Goal: Task Accomplishment & Management: Complete application form

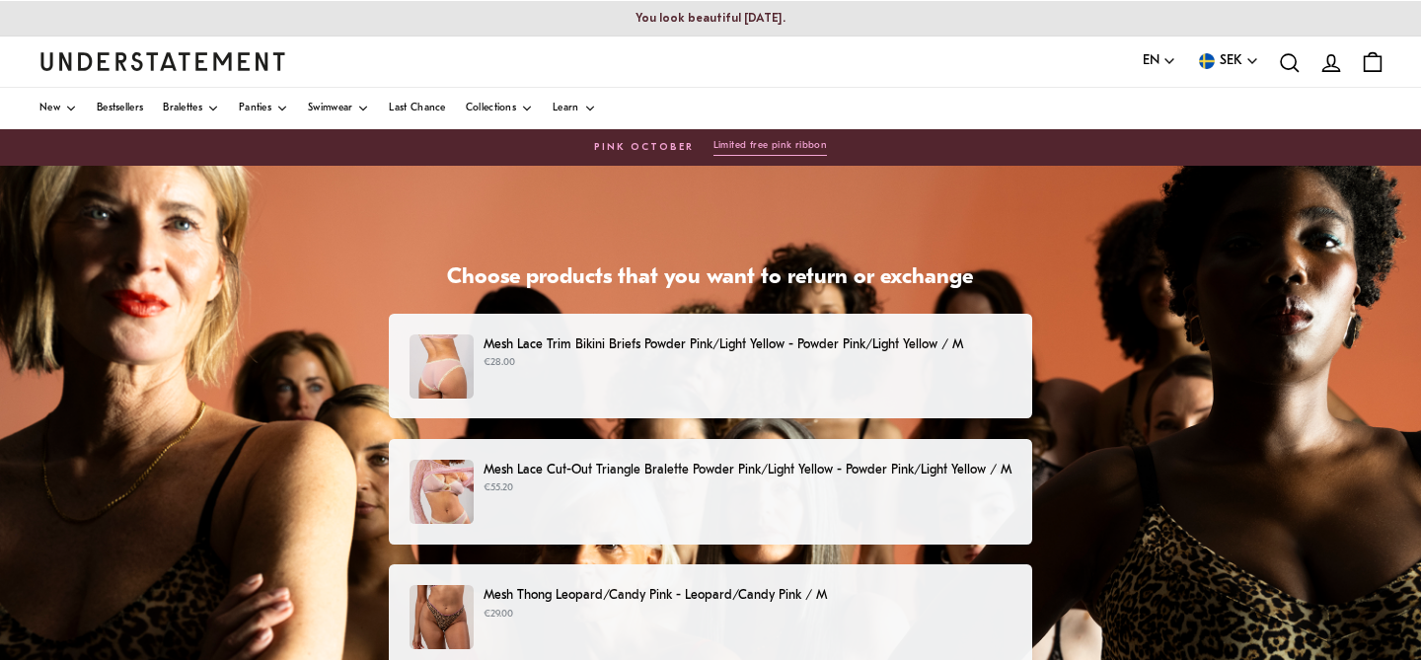
scroll to position [1, 0]
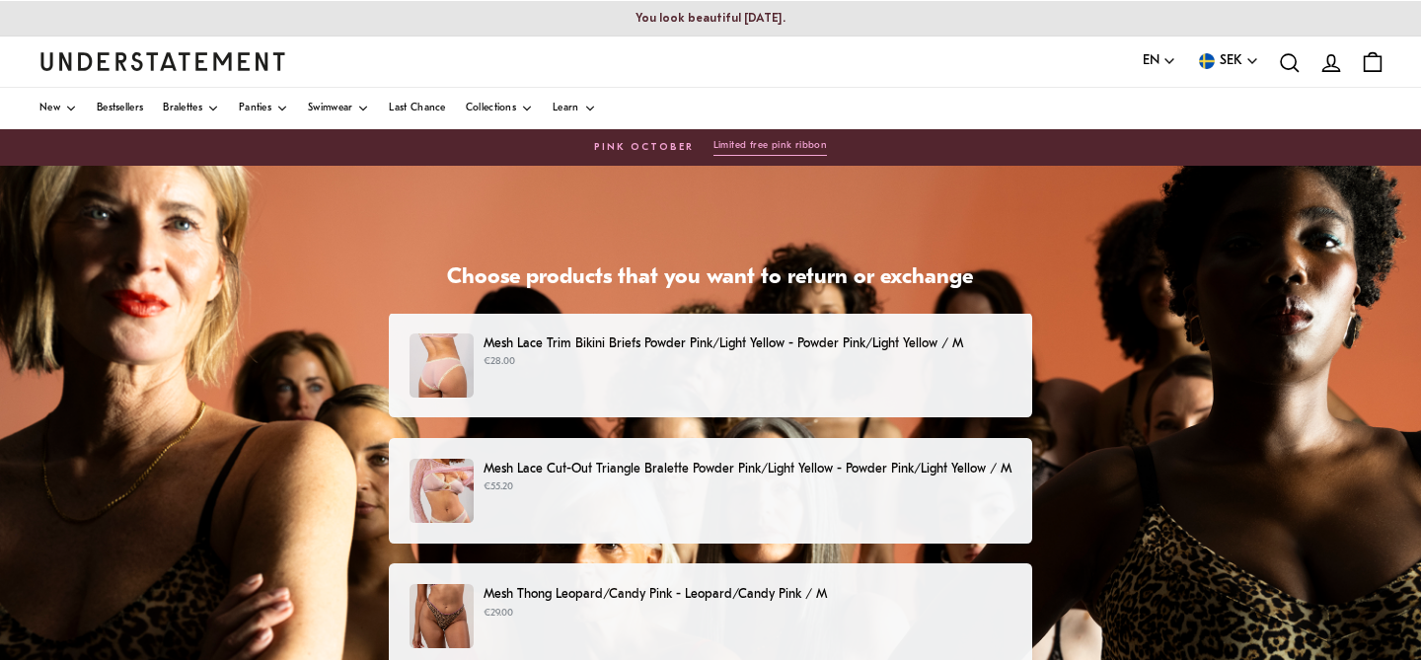
click at [734, 393] on div "Mesh Lace Trim Bikini Briefs Powder Pink/Light Yellow - Powder Pink/Light Yello…" at bounding box center [711, 366] width 602 height 64
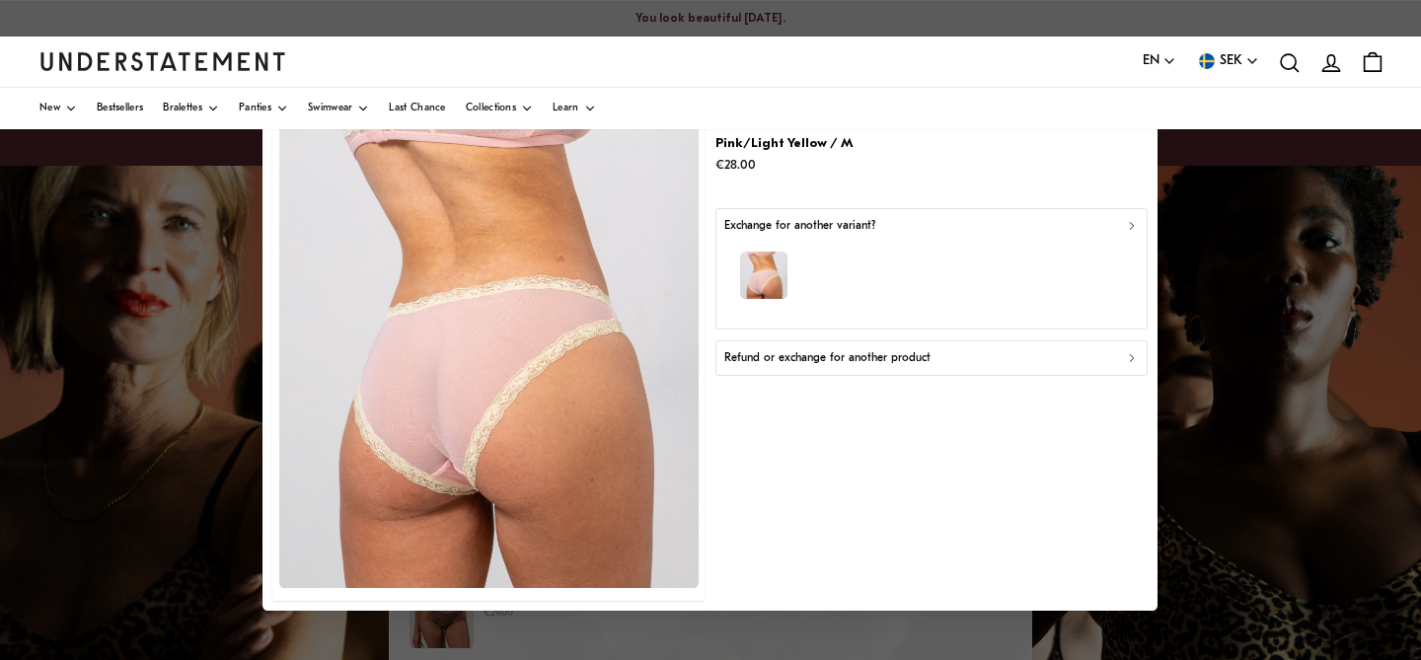
click at [961, 362] on div "Refund or exchange for another product" at bounding box center [931, 358] width 415 height 19
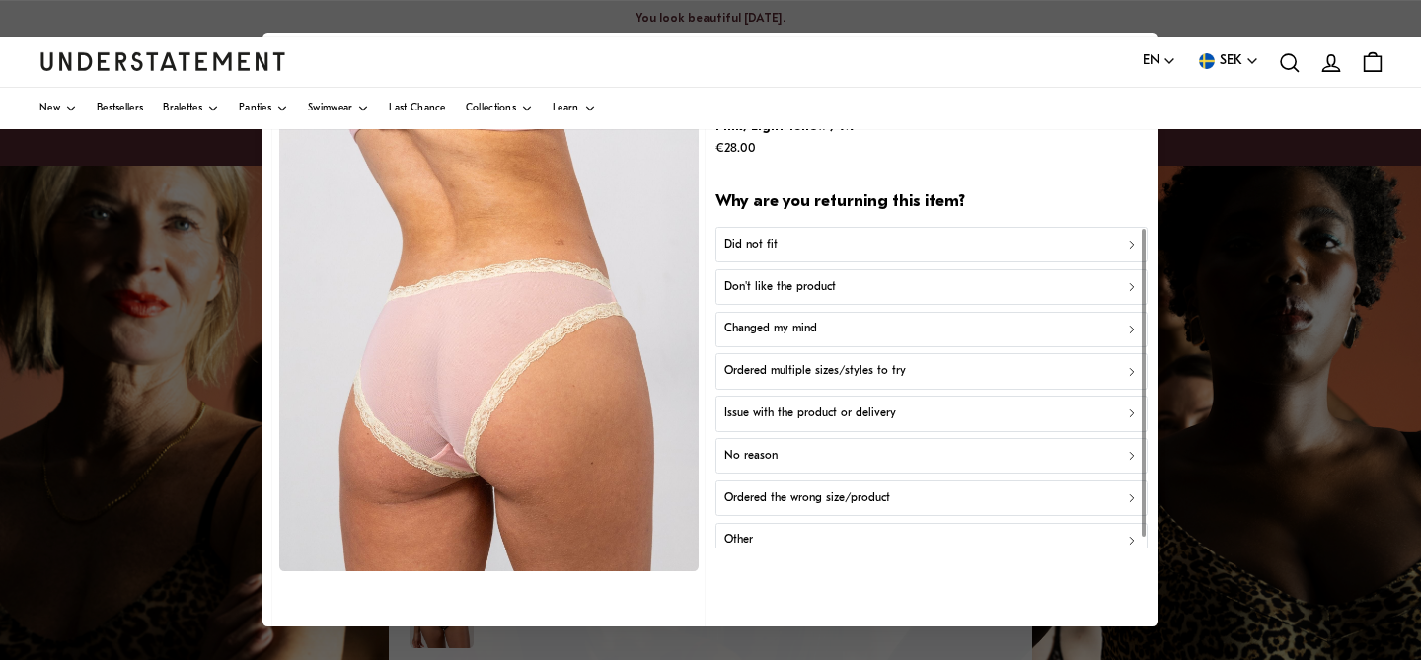
click at [850, 335] on div "Changed my mind" at bounding box center [931, 330] width 415 height 19
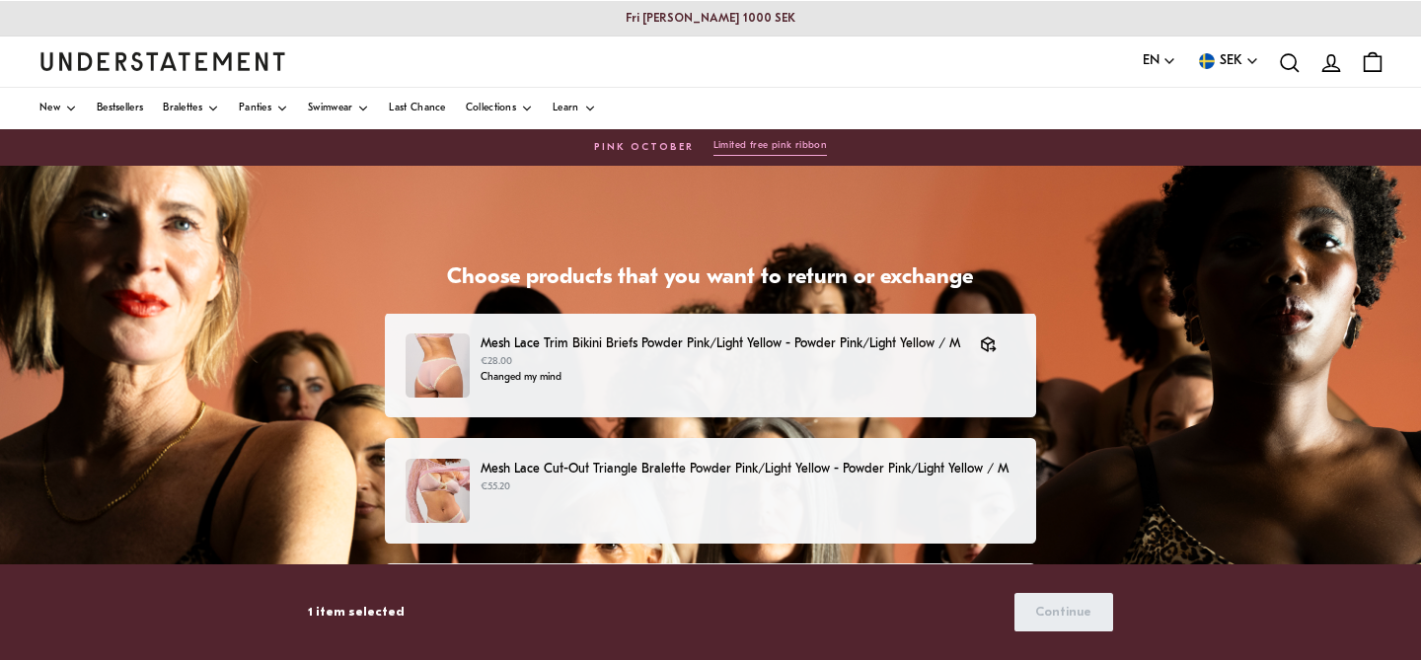
click at [797, 479] on p "Mesh Lace Cut-Out Triangle Bralette Powder Pink/Light Yellow - Powder Pink/Ligh…" at bounding box center [748, 469] width 535 height 21
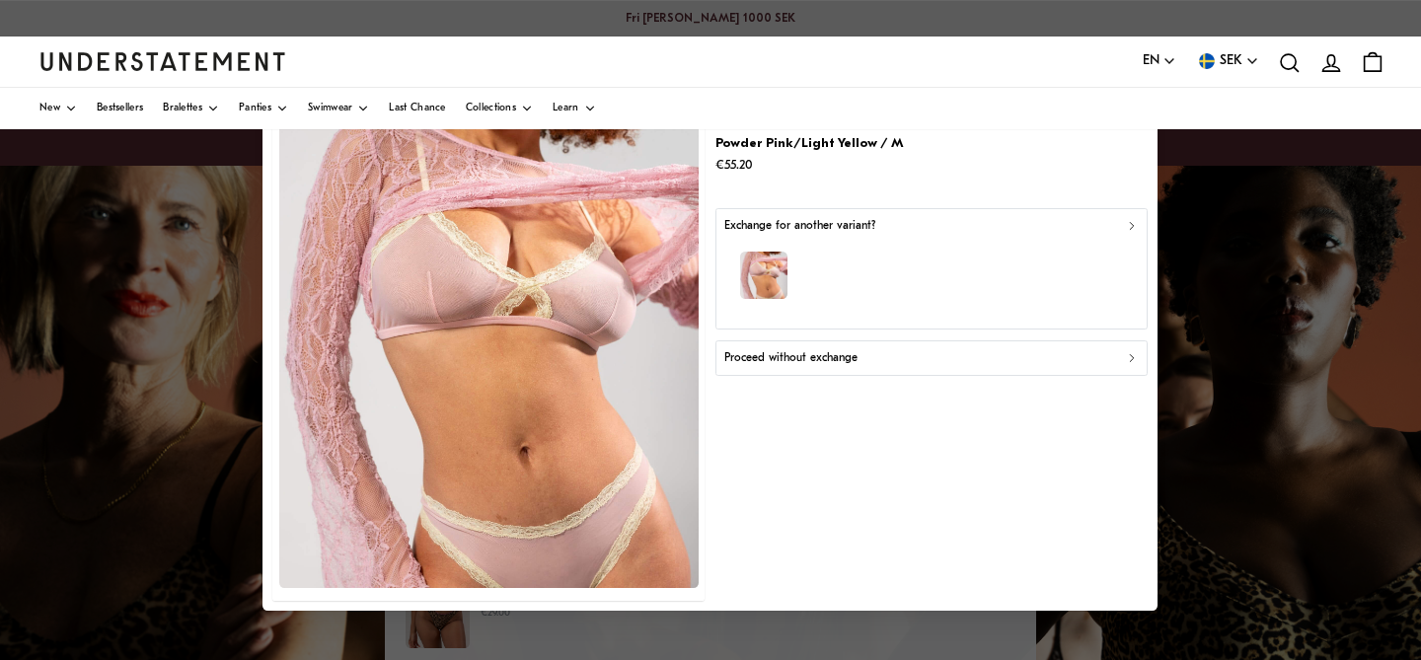
click at [794, 364] on p "Proceed without exchange" at bounding box center [790, 358] width 133 height 19
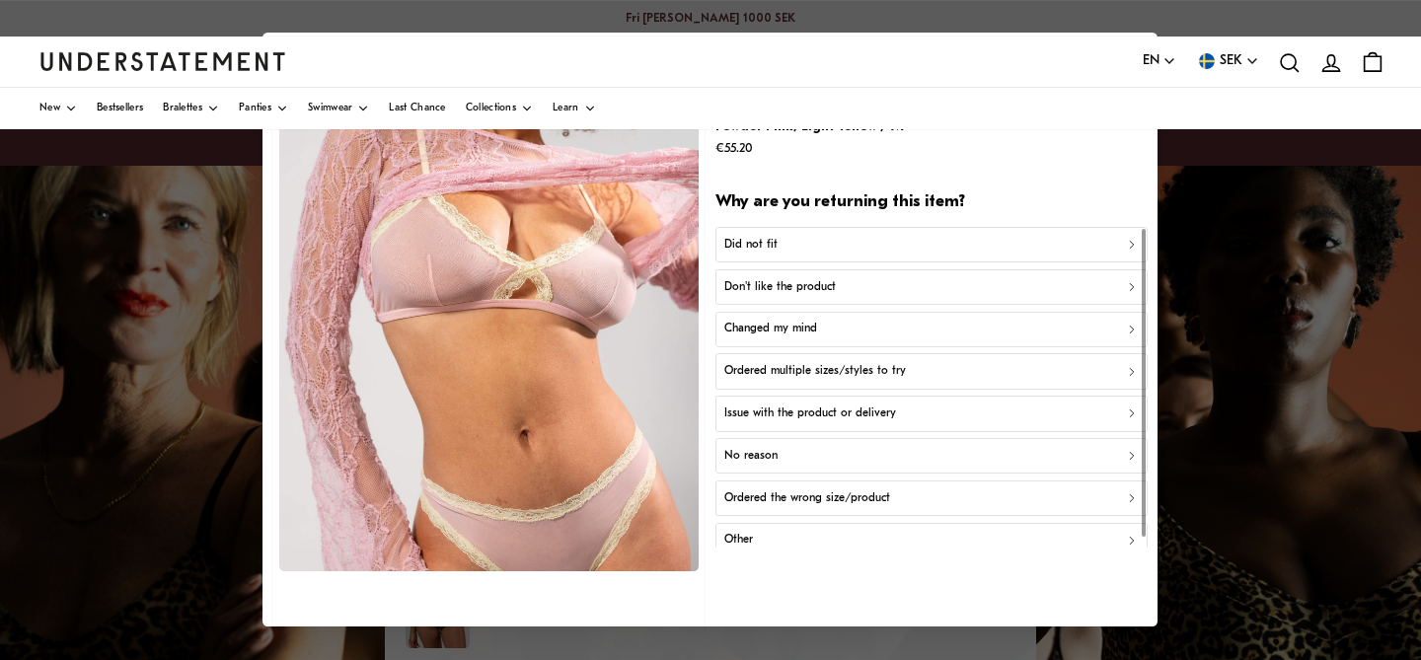
click at [805, 338] on p "Changed my mind" at bounding box center [770, 330] width 93 height 19
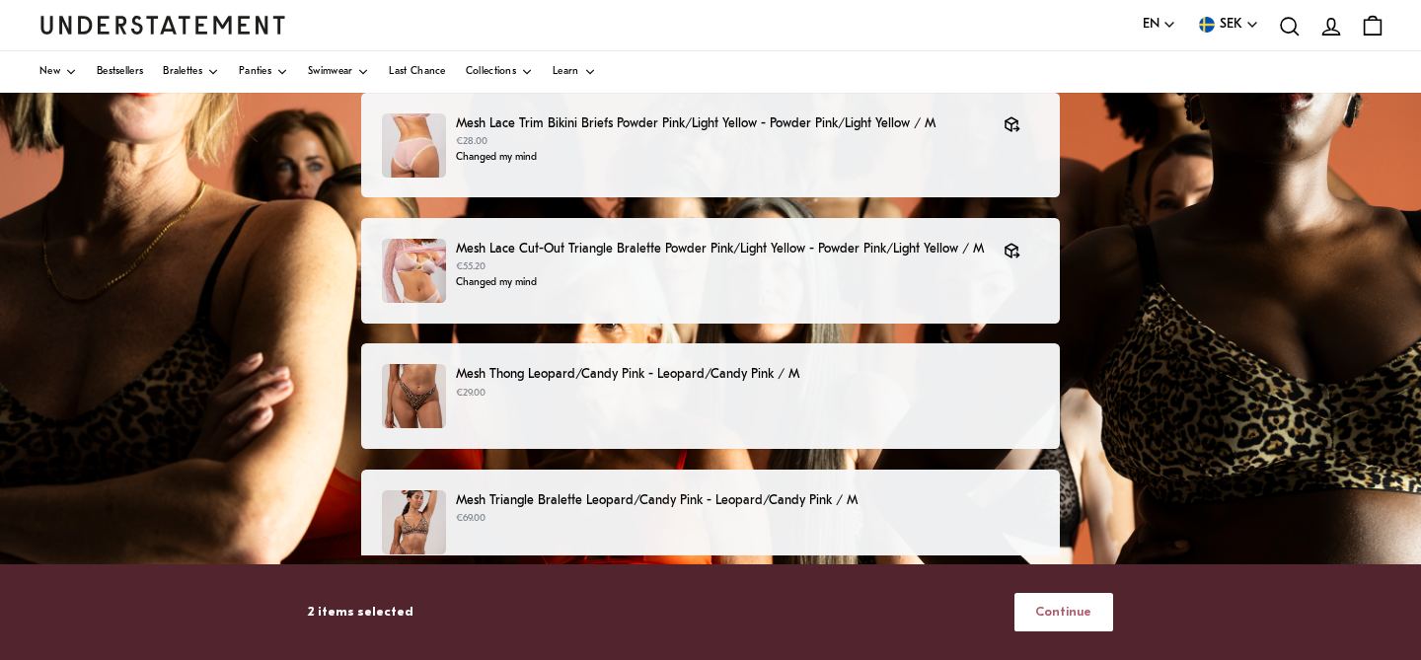
scroll to position [493, 0]
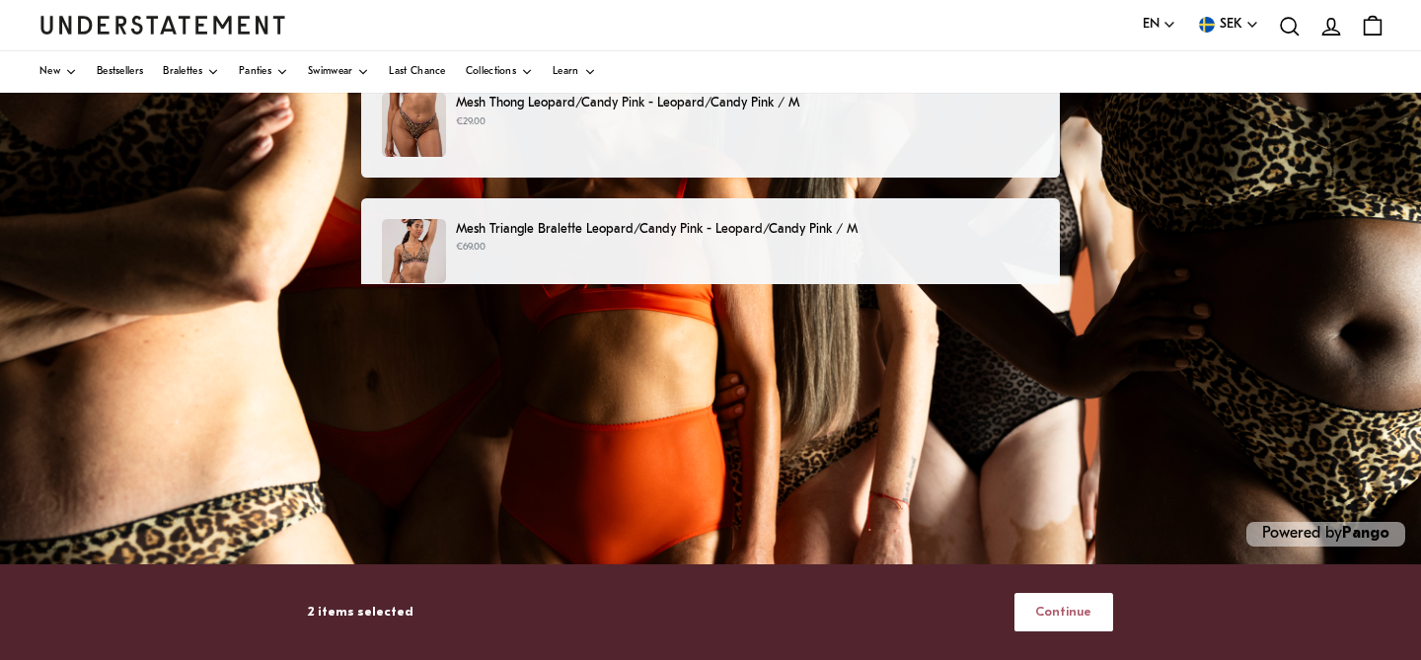
click at [1061, 610] on span "Continue" at bounding box center [1063, 612] width 56 height 37
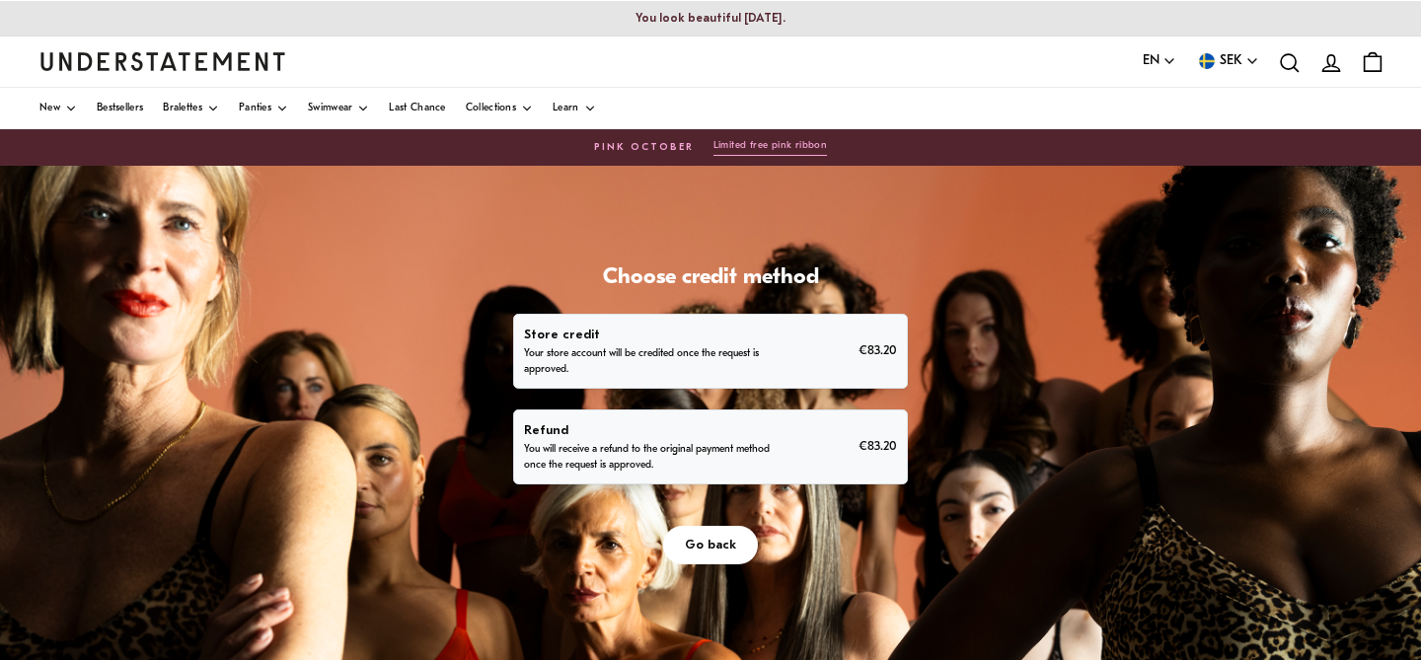
click at [750, 428] on p "Refund" at bounding box center [650, 430] width 252 height 21
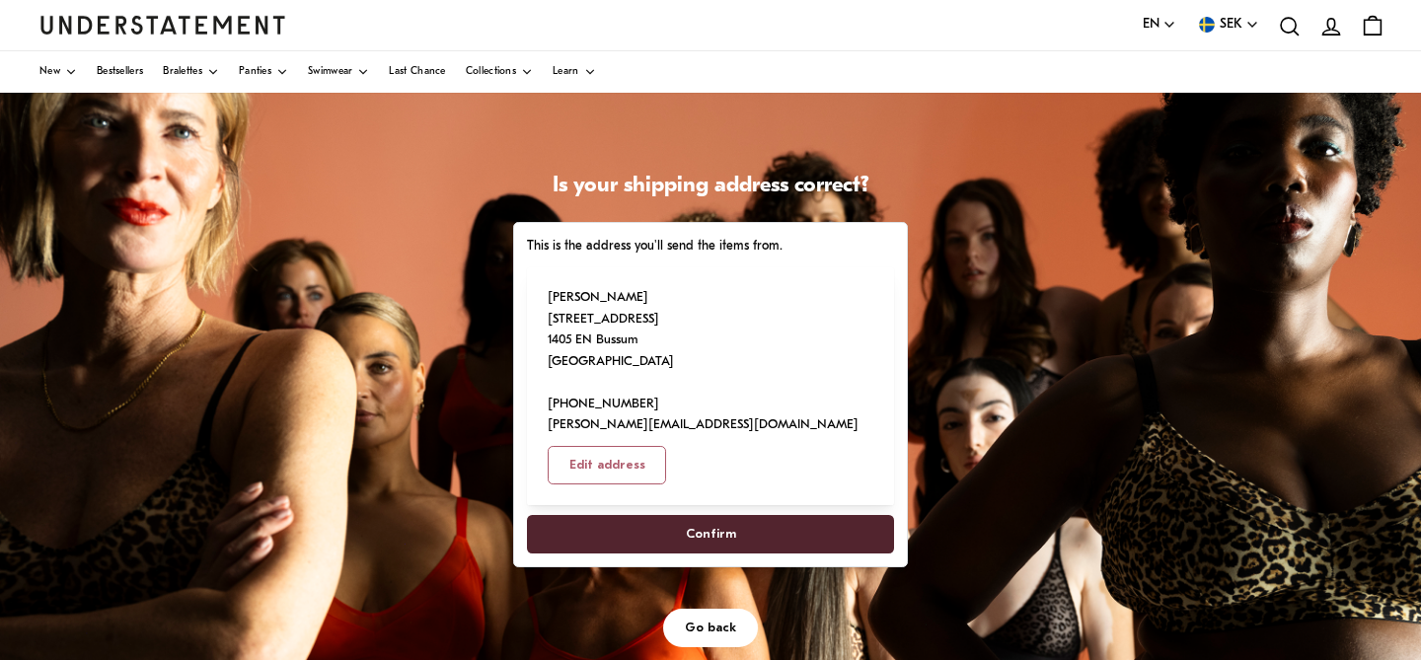
scroll to position [94, 0]
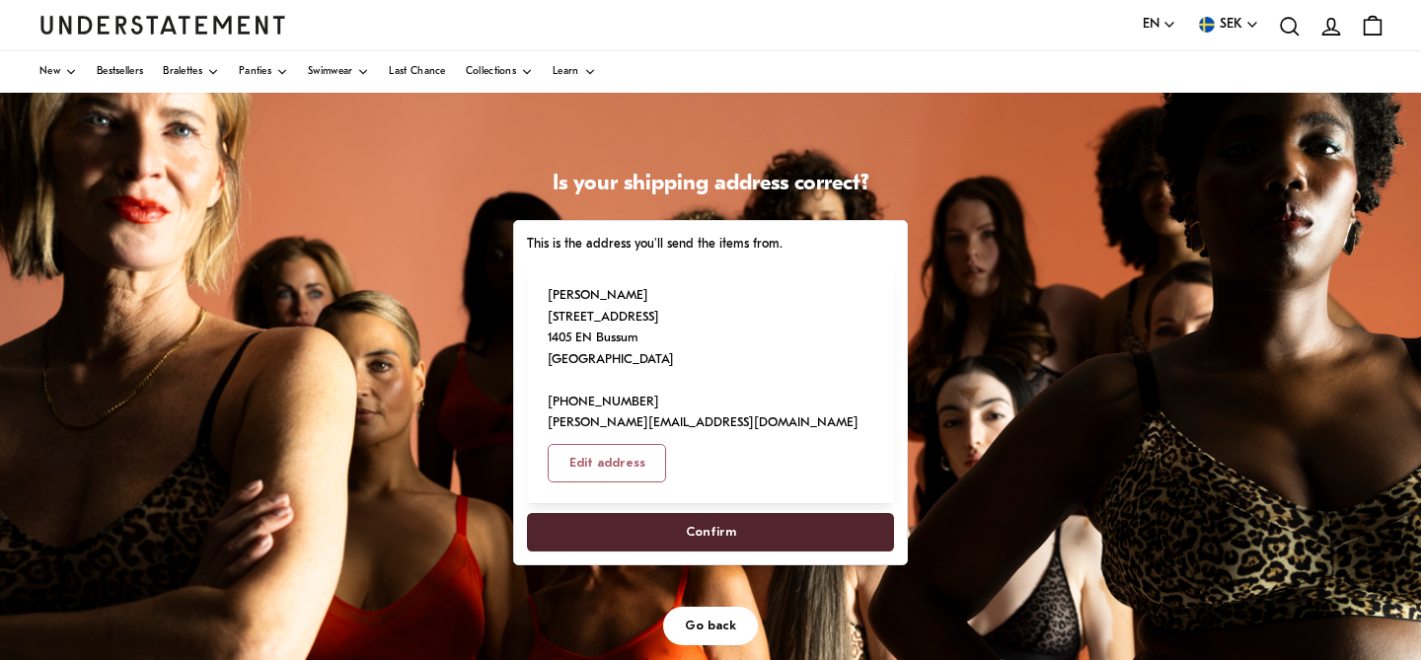
click at [705, 514] on span "Confirm" at bounding box center [711, 532] width 50 height 37
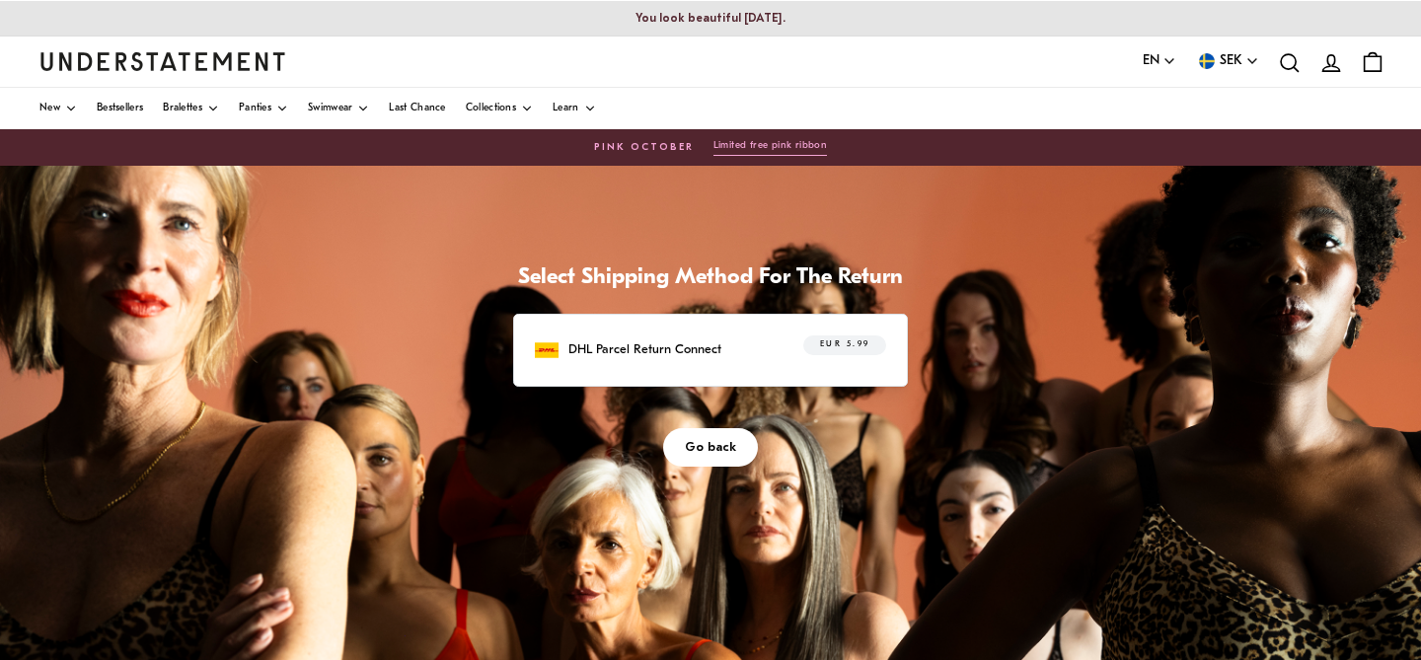
click at [733, 354] on div "DHL Parcel Return Connect EUR 5.99" at bounding box center [710, 351] width 351 height 31
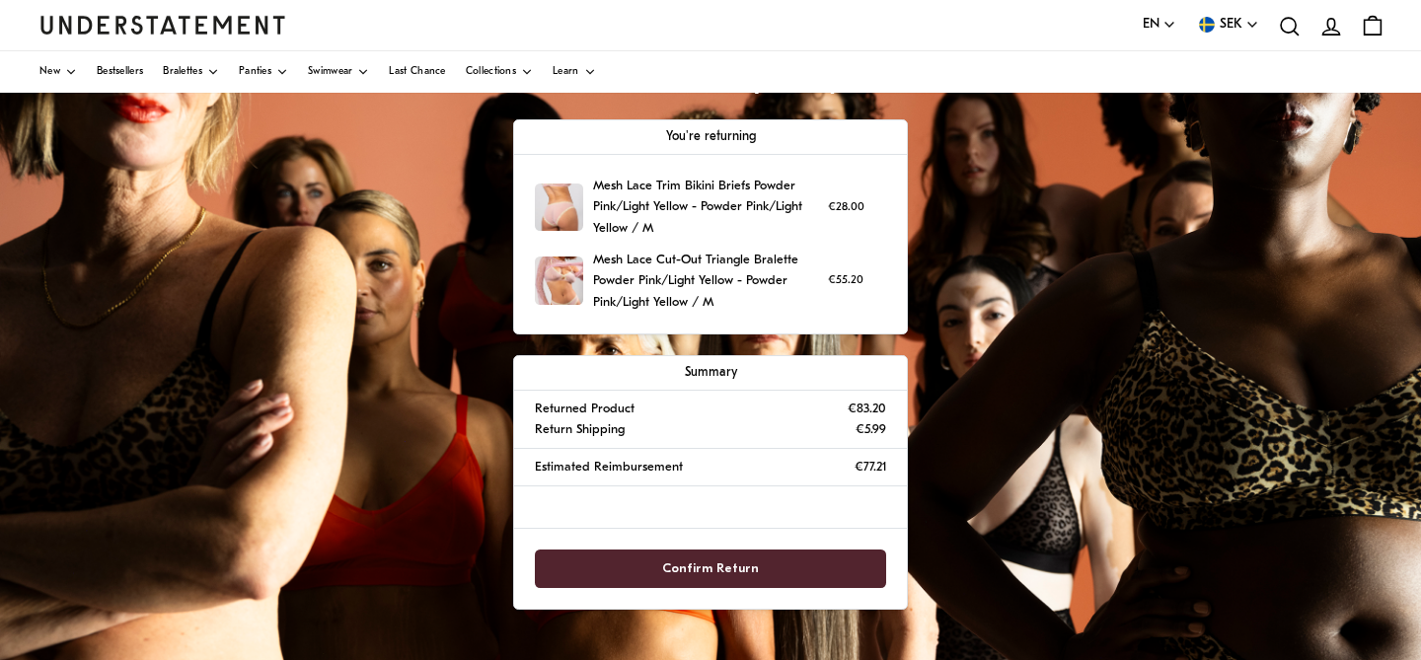
scroll to position [203, 0]
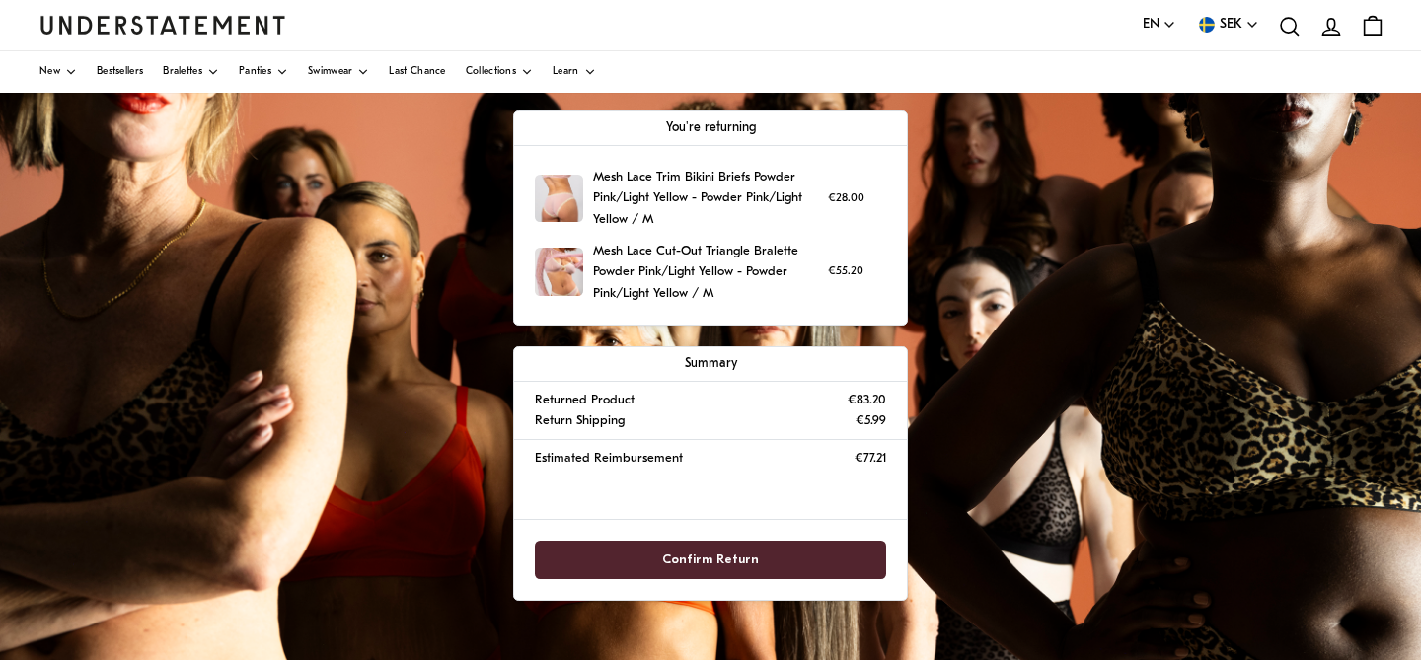
click at [721, 560] on span "Confirm Return" at bounding box center [710, 560] width 97 height 37
